Goal: Find specific page/section: Find specific page/section

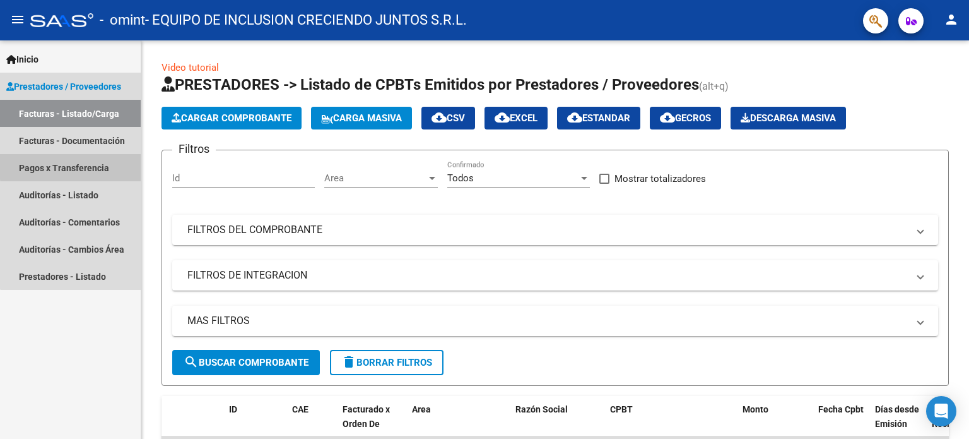
click at [103, 157] on link "Pagos x Transferencia" at bounding box center [70, 167] width 141 height 27
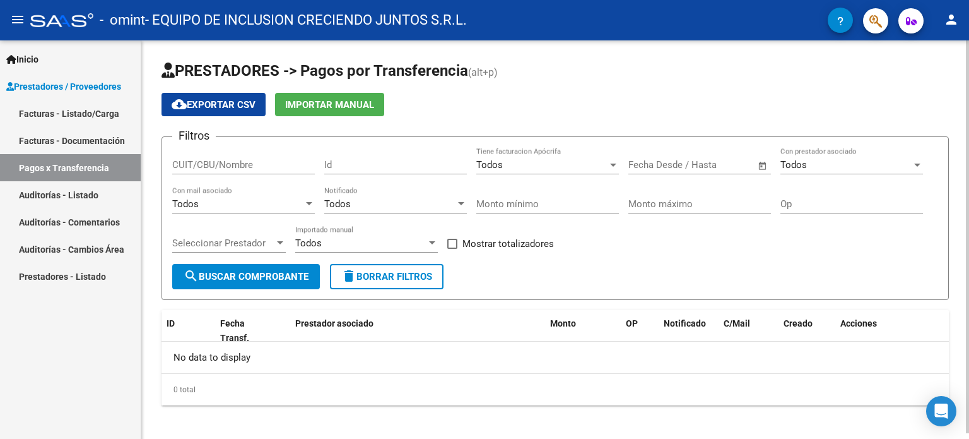
click at [586, 171] on div "Todos Tiene facturacion Apócrifa" at bounding box center [547, 160] width 143 height 27
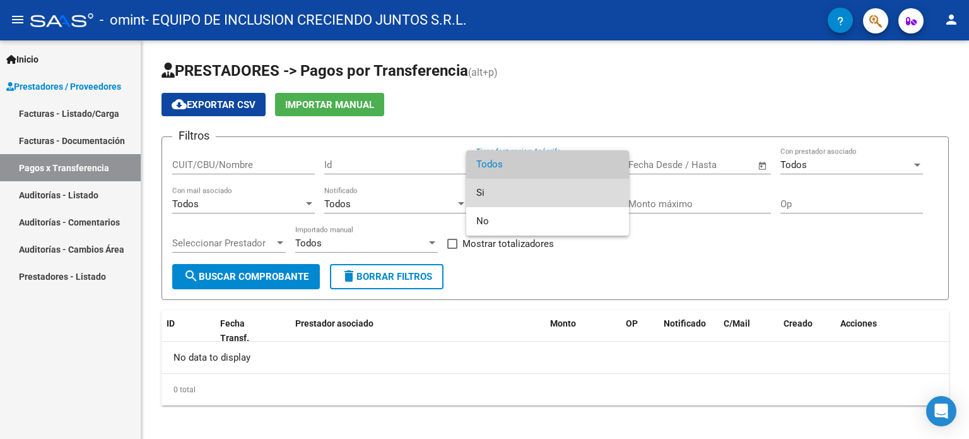
click at [575, 188] on span "Si" at bounding box center [547, 193] width 143 height 28
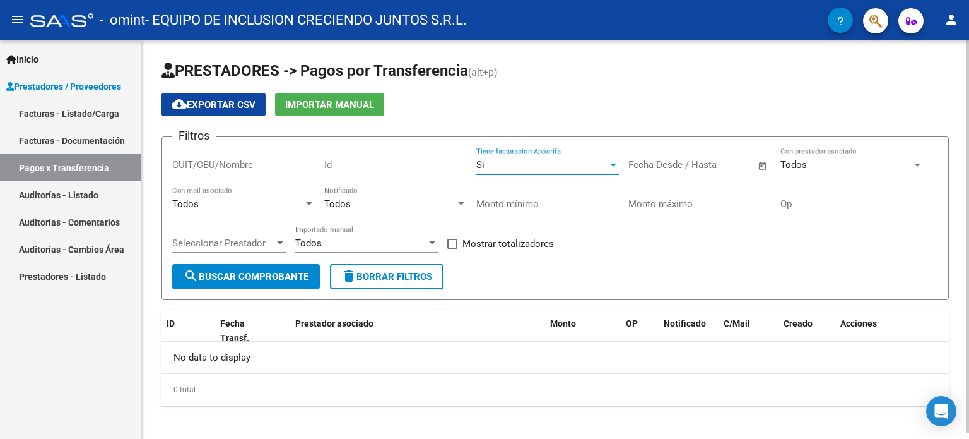
click at [264, 267] on button "search Buscar Comprobante" at bounding box center [246, 276] width 148 height 25
click at [536, 165] on div "Si" at bounding box center [541, 164] width 131 height 11
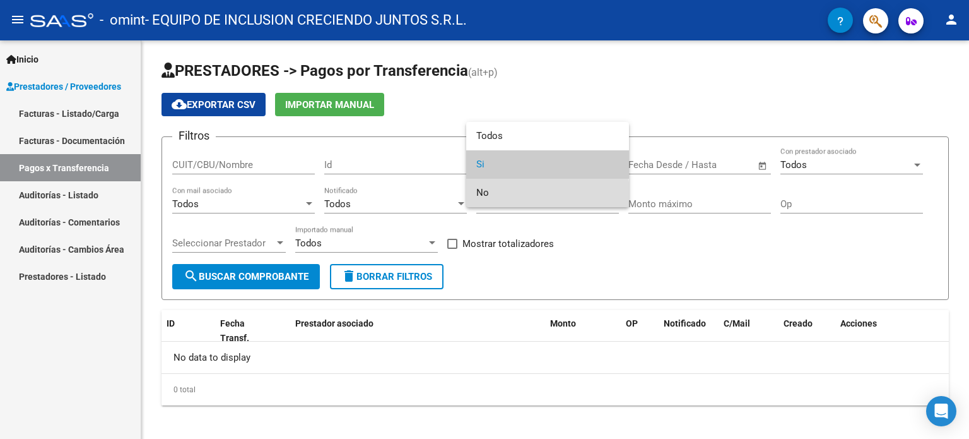
click at [519, 198] on span "No" at bounding box center [547, 193] width 143 height 28
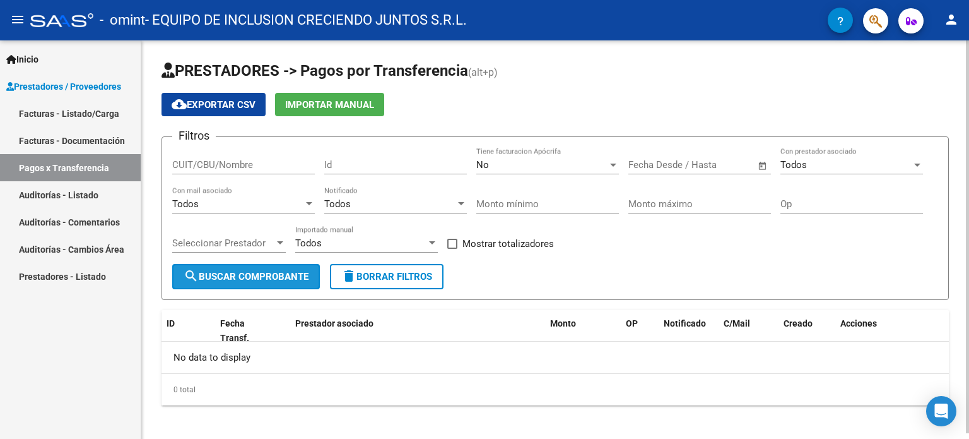
click at [249, 284] on button "search Buscar Comprobante" at bounding box center [246, 276] width 148 height 25
click at [854, 157] on div "Todos Con prestador asociado" at bounding box center [852, 160] width 143 height 27
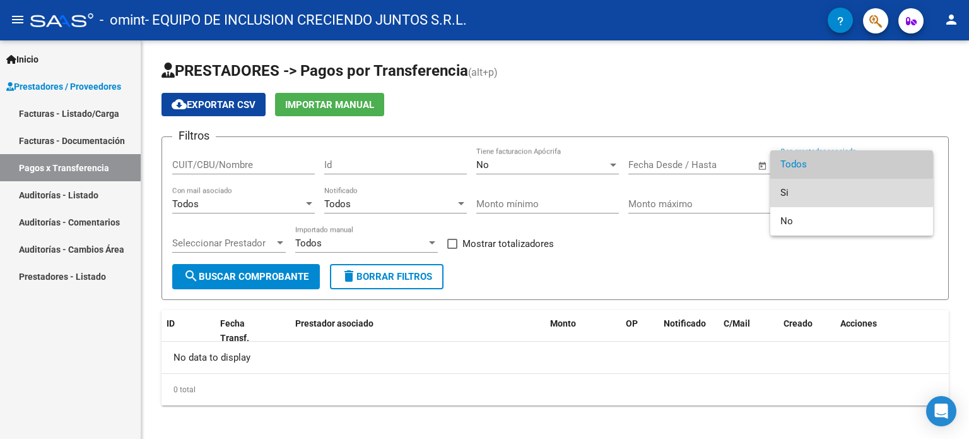
click at [818, 192] on span "Si" at bounding box center [852, 193] width 143 height 28
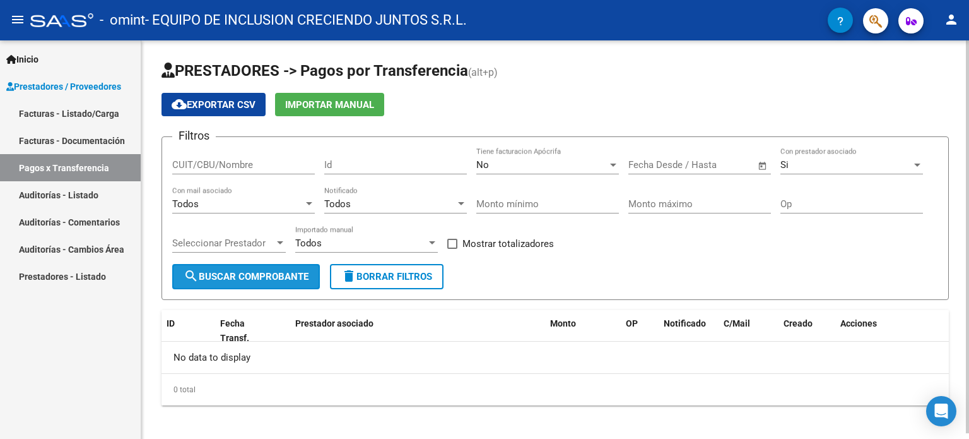
click at [298, 271] on span "search Buscar Comprobante" at bounding box center [246, 276] width 125 height 11
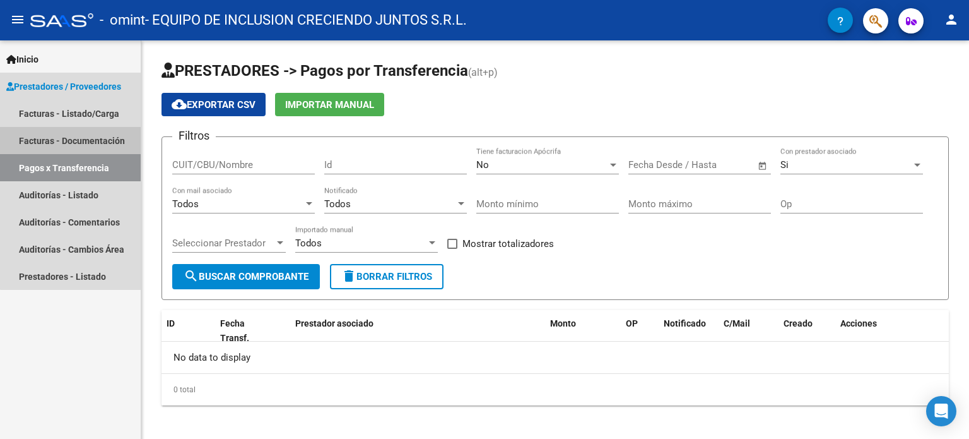
click at [103, 139] on link "Facturas - Documentación" at bounding box center [70, 140] width 141 height 27
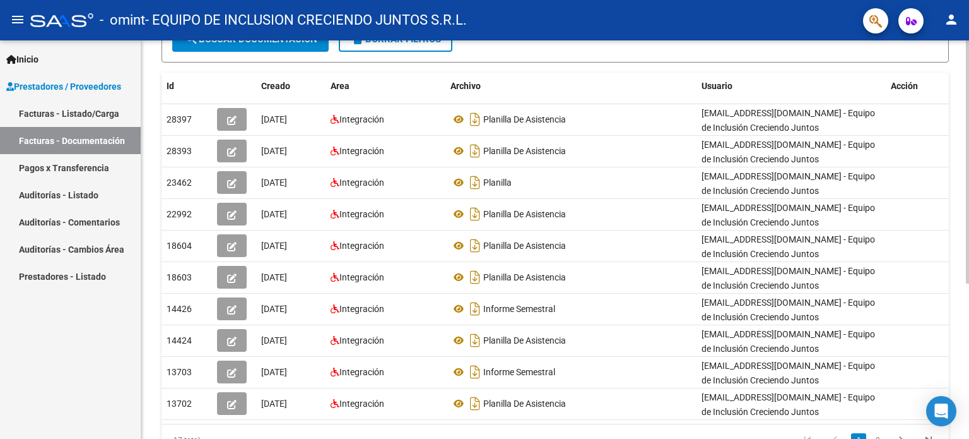
scroll to position [253, 0]
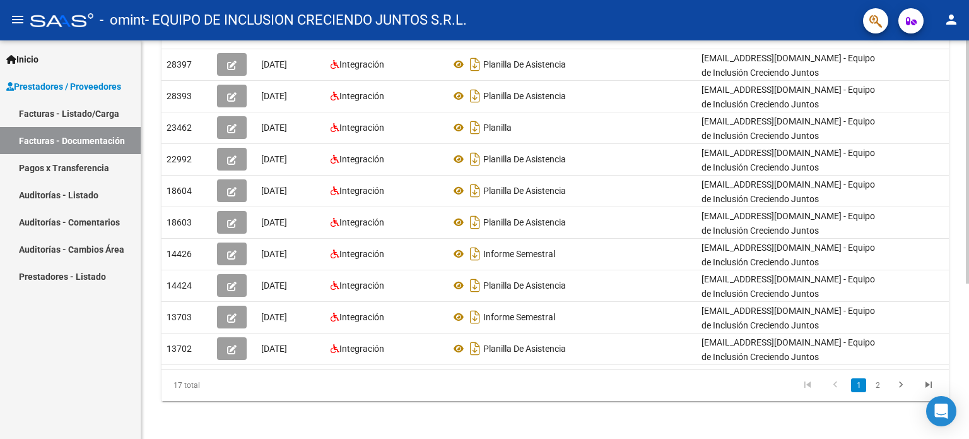
click at [964, 425] on div "PRESTADORES -> Comprobantes - Documentación Respaldatoria cloud_download Export…" at bounding box center [556, 114] width 831 height 654
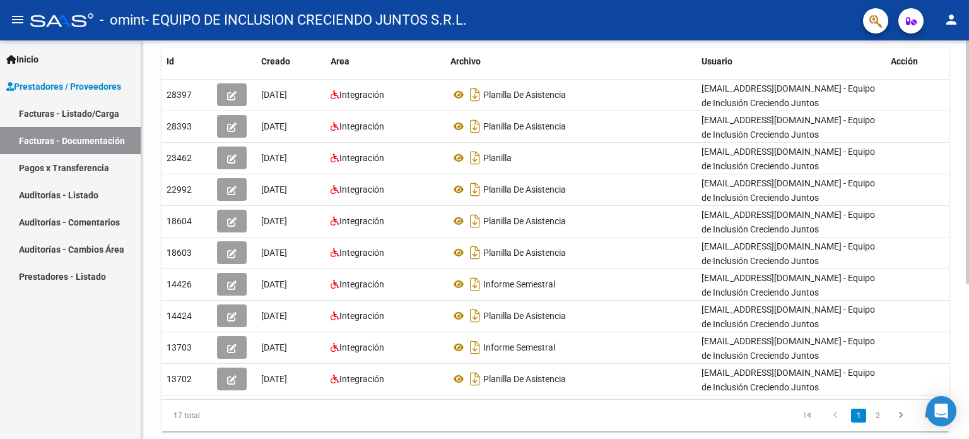
click at [968, 329] on div at bounding box center [967, 296] width 3 height 243
click at [899, 416] on icon "go to next page" at bounding box center [901, 416] width 16 height 15
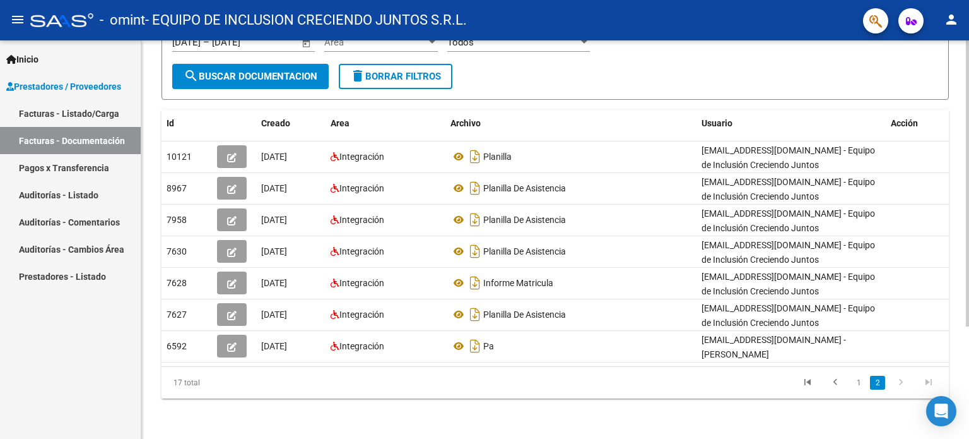
scroll to position [155, 0]
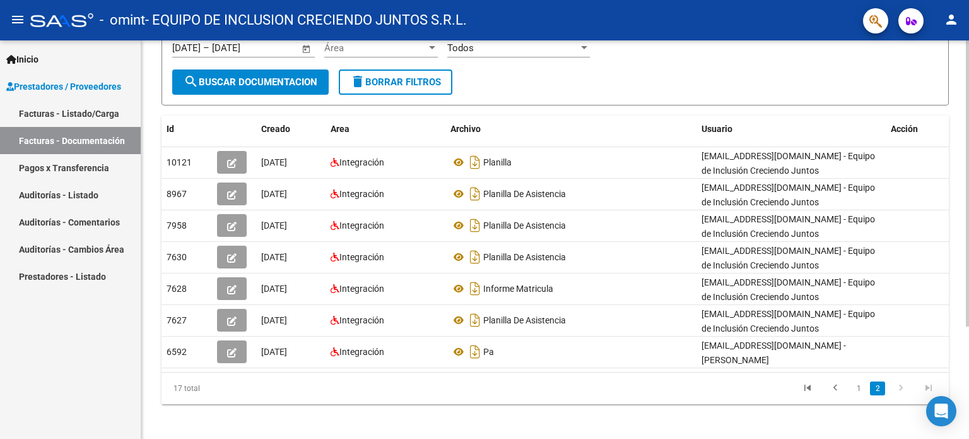
click at [899, 416] on div "PRESTADORES -> Comprobantes - Documentación Respaldatoria cloud_download Export…" at bounding box center [555, 164] width 828 height 559
